Goal: Book appointment/travel/reservation

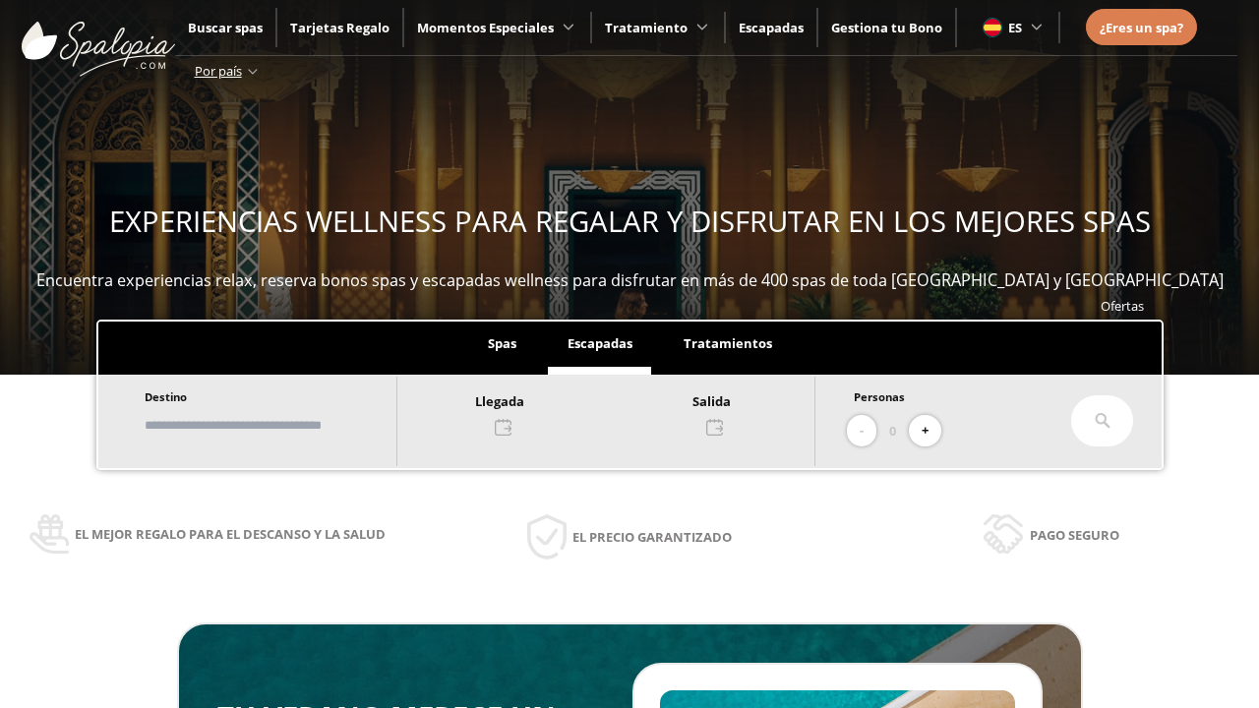
click at [277, 425] on input "text" at bounding box center [261, 425] width 245 height 34
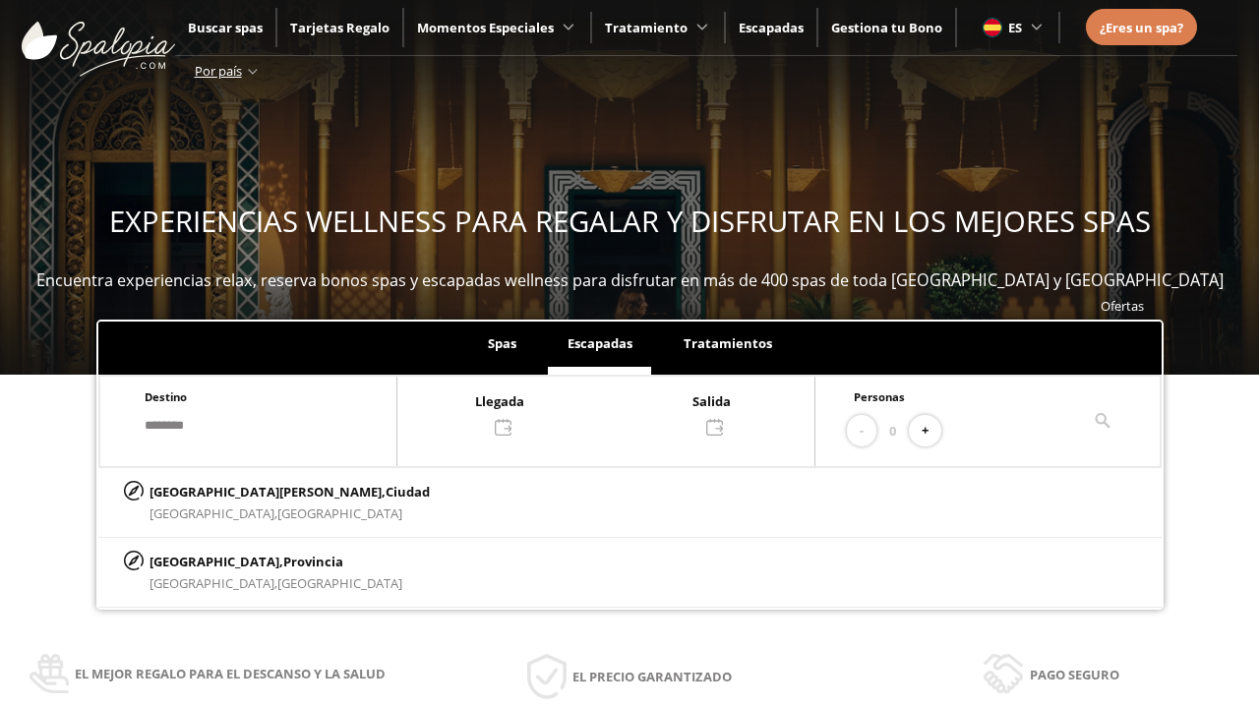
click at [626, 412] on div at bounding box center [605, 413] width 417 height 47
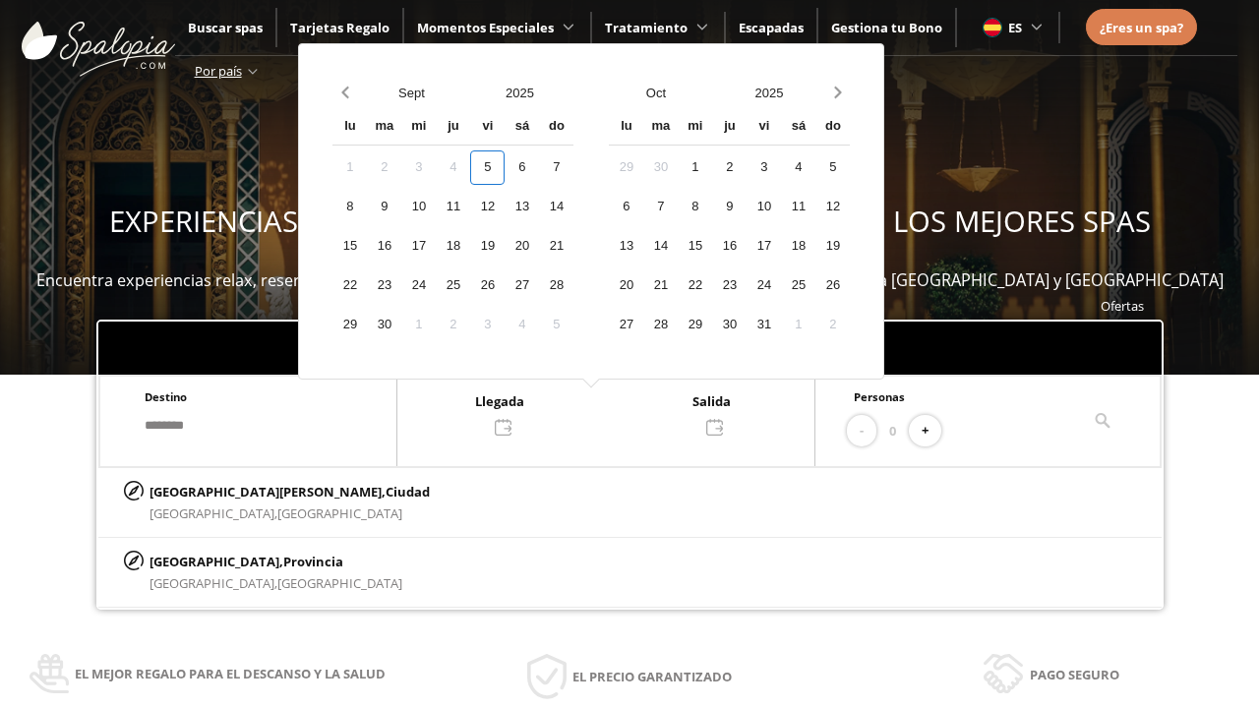
click at [573, 167] on div "7" at bounding box center [556, 167] width 34 height 34
click at [367, 207] on div "8" at bounding box center [349, 207] width 34 height 34
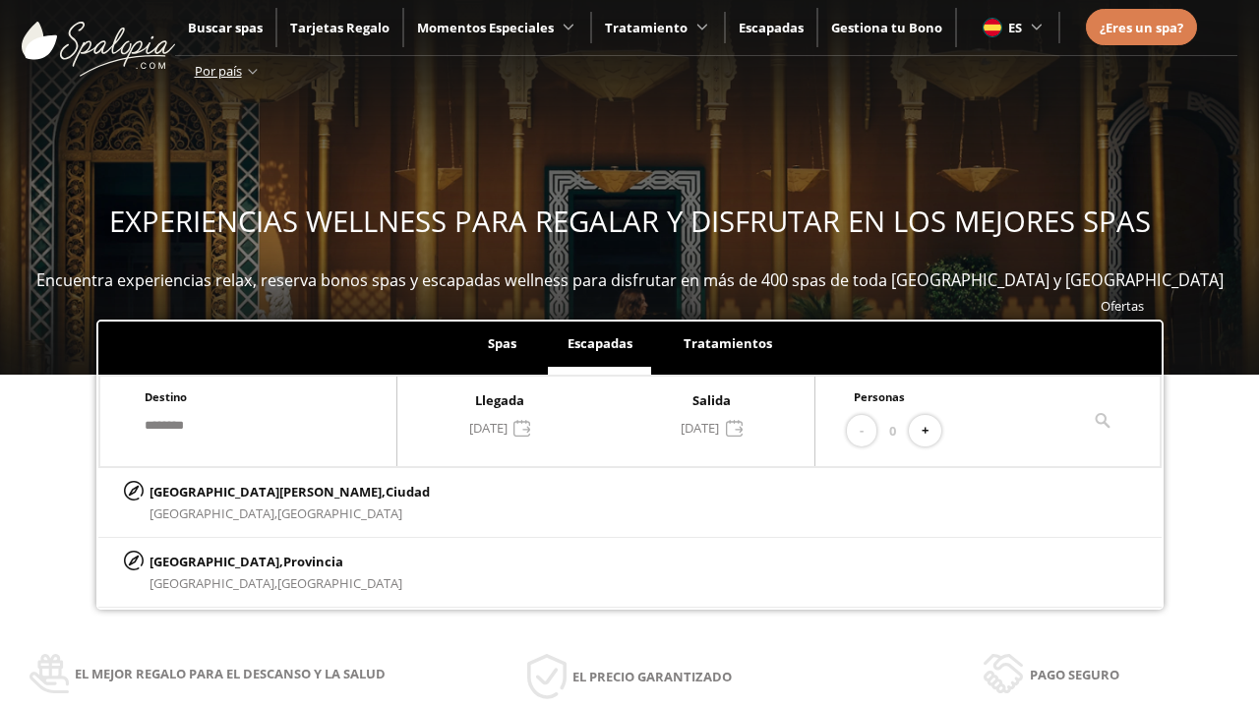
click at [932, 431] on button "+" at bounding box center [925, 431] width 32 height 32
click at [247, 491] on p "[GEOGRAPHIC_DATA][PERSON_NAME], [GEOGRAPHIC_DATA]" at bounding box center [290, 492] width 280 height 22
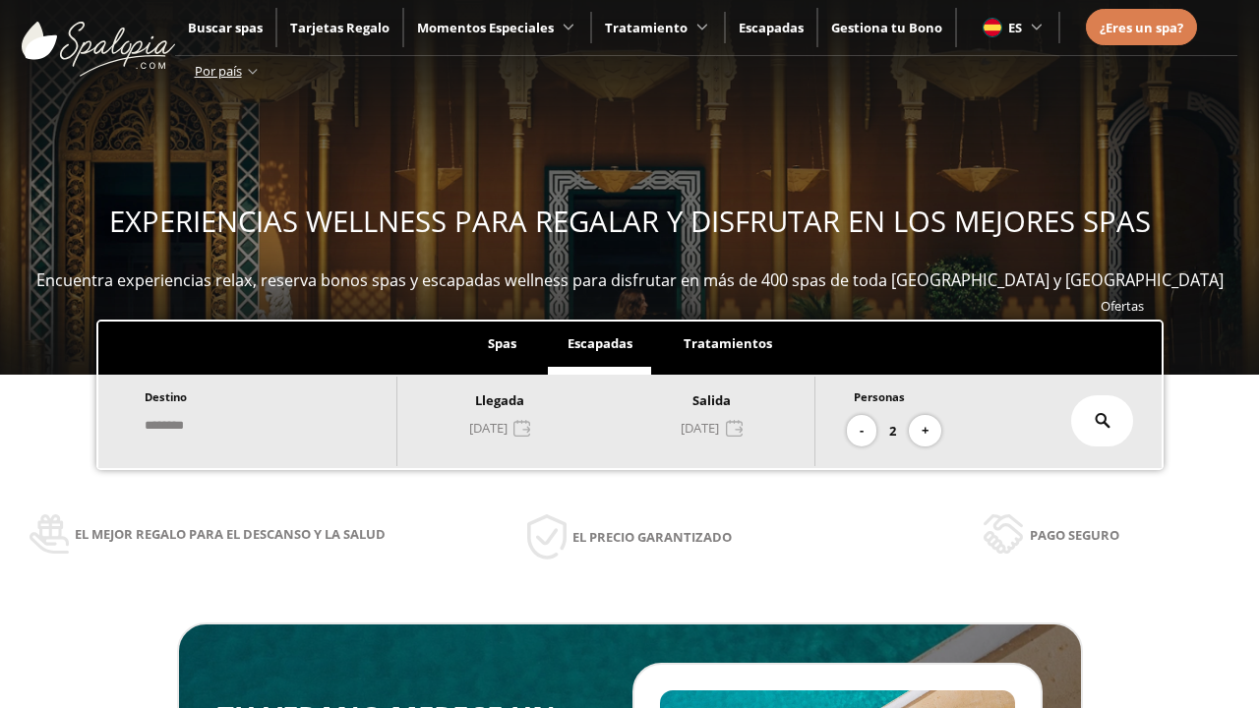
type input "**********"
click at [1103, 421] on icon at bounding box center [1103, 421] width 16 height 16
